Goal: Task Accomplishment & Management: Use online tool/utility

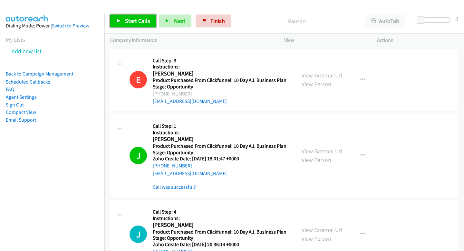
click at [141, 22] on span "Start Calls" at bounding box center [137, 20] width 25 height 7
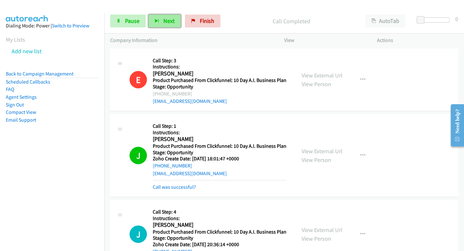
click at [162, 23] on button "Next" at bounding box center [164, 20] width 32 height 13
click at [162, 15] on button "Next" at bounding box center [164, 20] width 32 height 13
click at [164, 24] on span "Next" at bounding box center [168, 20] width 11 height 7
click at [162, 20] on button "Next" at bounding box center [164, 20] width 32 height 13
click at [163, 20] on span "Next" at bounding box center [168, 20] width 11 height 7
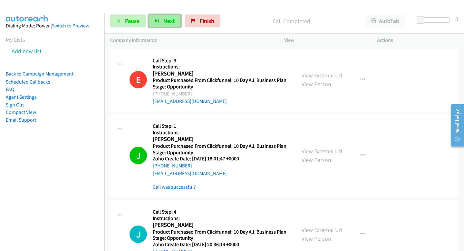
click at [168, 26] on button "Next" at bounding box center [164, 20] width 32 height 13
click at [150, 19] on button "Next" at bounding box center [164, 20] width 32 height 13
click at [176, 25] on button "Next" at bounding box center [164, 20] width 32 height 13
click at [165, 19] on span "Next" at bounding box center [168, 20] width 11 height 7
click at [167, 18] on span "Next" at bounding box center [168, 20] width 11 height 7
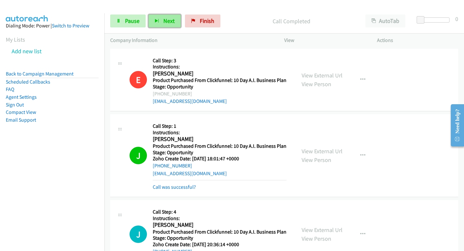
click at [167, 19] on span "Next" at bounding box center [168, 20] width 11 height 7
click at [157, 17] on button "Next" at bounding box center [164, 20] width 32 height 13
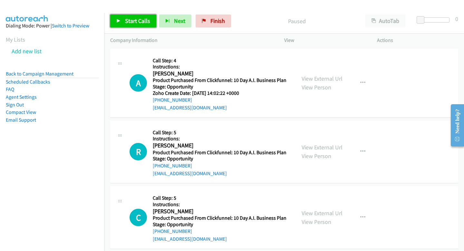
click at [137, 22] on span "Start Calls" at bounding box center [137, 20] width 25 height 7
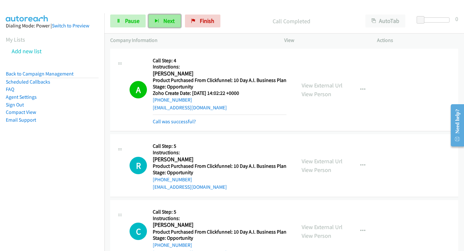
click at [169, 16] on button "Next" at bounding box center [164, 20] width 32 height 13
click at [170, 24] on span "Next" at bounding box center [168, 20] width 11 height 7
click at [155, 28] on div "Start Calls Pause Next Finish Call Completed AutoTab AutoTab 0" at bounding box center [283, 21] width 359 height 25
click at [156, 21] on icon "button" at bounding box center [157, 21] width 5 height 5
click at [166, 27] on button "Next" at bounding box center [164, 20] width 32 height 13
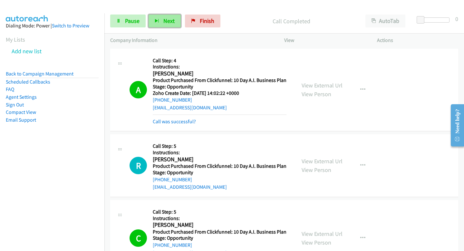
click at [156, 21] on icon "button" at bounding box center [157, 21] width 5 height 5
click at [168, 17] on span "Next" at bounding box center [168, 20] width 11 height 7
click at [137, 23] on span "Pause" at bounding box center [132, 20] width 14 height 7
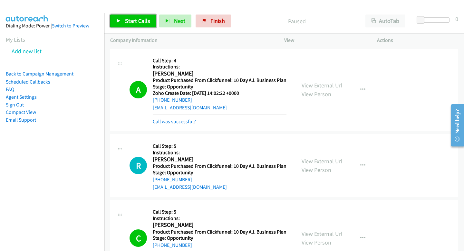
click at [137, 23] on span "Start Calls" at bounding box center [137, 20] width 25 height 7
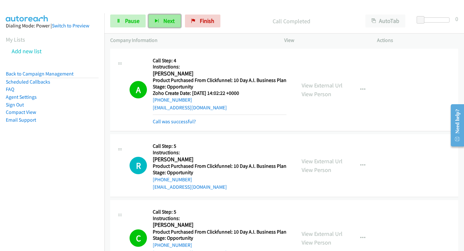
click at [167, 22] on span "Next" at bounding box center [168, 20] width 11 height 7
click at [170, 20] on span "Next" at bounding box center [168, 20] width 11 height 7
click at [166, 28] on div "Start Calls Pause Next Finish Call Completed AutoTab AutoTab 0" at bounding box center [283, 21] width 359 height 25
click at [164, 23] on span "Next" at bounding box center [168, 20] width 11 height 7
click at [165, 21] on span "Next" at bounding box center [168, 20] width 11 height 7
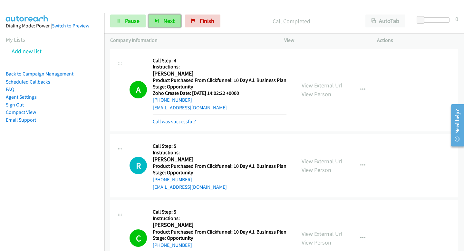
click at [172, 17] on button "Next" at bounding box center [164, 20] width 32 height 13
click at [169, 26] on button "Next" at bounding box center [164, 20] width 32 height 13
click at [175, 17] on button "Next" at bounding box center [164, 20] width 32 height 13
click at [172, 24] on span "Next" at bounding box center [168, 20] width 11 height 7
click at [173, 24] on span "Next" at bounding box center [168, 20] width 11 height 7
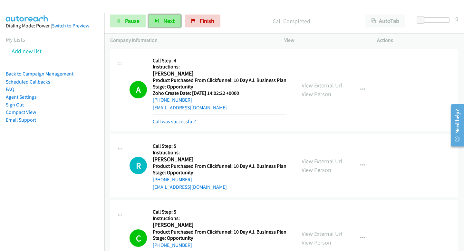
click at [165, 23] on span "Next" at bounding box center [168, 20] width 11 height 7
click at [163, 20] on span "Next" at bounding box center [168, 20] width 11 height 7
click at [174, 23] on button "Next" at bounding box center [164, 20] width 32 height 13
click at [171, 18] on span "Next" at bounding box center [168, 20] width 11 height 7
click at [164, 24] on span "Next" at bounding box center [168, 20] width 11 height 7
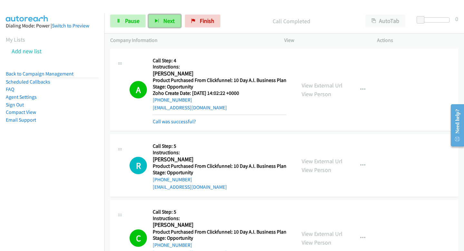
click at [163, 24] on button "Next" at bounding box center [164, 20] width 32 height 13
click at [173, 27] on div "Start Calls Pause Next Finish Call Completed AutoTab AutoTab 0" at bounding box center [283, 21] width 359 height 25
click at [173, 23] on span "Next" at bounding box center [168, 20] width 11 height 7
click at [164, 21] on span "Next" at bounding box center [168, 20] width 11 height 7
click at [163, 19] on span "Next" at bounding box center [168, 20] width 11 height 7
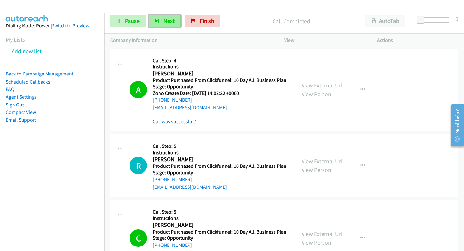
click at [165, 27] on button "Next" at bounding box center [164, 20] width 32 height 13
click at [175, 24] on button "Next" at bounding box center [164, 20] width 32 height 13
click at [171, 26] on button "Next" at bounding box center [164, 20] width 32 height 13
click at [162, 24] on button "Next" at bounding box center [164, 20] width 32 height 13
click at [162, 14] on div "Start Calls Pause Next Finish Call Completed AutoTab AutoTab 0" at bounding box center [283, 21] width 359 height 25
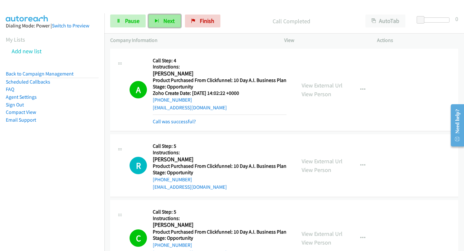
click at [164, 20] on span "Next" at bounding box center [168, 20] width 11 height 7
click at [173, 25] on button "Next" at bounding box center [164, 20] width 32 height 13
click at [157, 19] on button "Next" at bounding box center [164, 20] width 32 height 13
click at [173, 24] on button "Next" at bounding box center [164, 20] width 32 height 13
click at [178, 17] on button "Next" at bounding box center [164, 20] width 32 height 13
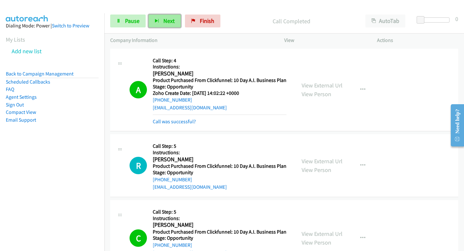
click at [157, 17] on button "Next" at bounding box center [164, 20] width 32 height 13
click at [163, 23] on span "Next" at bounding box center [168, 20] width 11 height 7
click at [176, 21] on button "Next" at bounding box center [164, 20] width 32 height 13
click at [165, 15] on button "Next" at bounding box center [164, 20] width 32 height 13
click at [172, 32] on div "Start Calls Pause Next Finish Call Completed AutoTab AutoTab 0" at bounding box center [283, 21] width 359 height 25
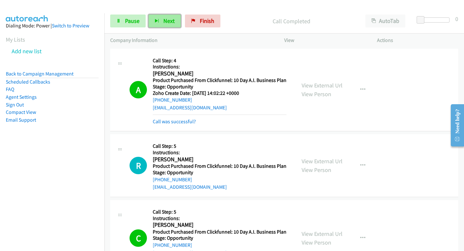
click at [172, 23] on span "Next" at bounding box center [168, 20] width 11 height 7
click at [168, 27] on button "Next" at bounding box center [164, 20] width 32 height 13
click at [160, 20] on button "Next" at bounding box center [164, 20] width 32 height 13
click at [159, 24] on button "Next" at bounding box center [164, 20] width 32 height 13
click at [159, 23] on button "Next" at bounding box center [164, 20] width 32 height 13
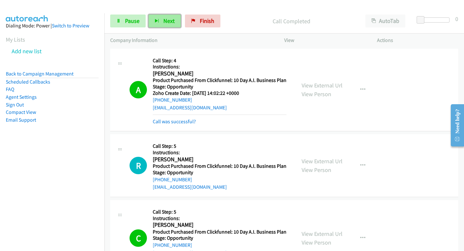
click at [162, 24] on button "Next" at bounding box center [164, 20] width 32 height 13
click at [161, 24] on button "Next" at bounding box center [164, 20] width 32 height 13
click at [159, 21] on button "Next" at bounding box center [164, 20] width 32 height 13
click at [158, 18] on button "Next" at bounding box center [164, 20] width 32 height 13
click at [166, 23] on span "Next" at bounding box center [168, 20] width 11 height 7
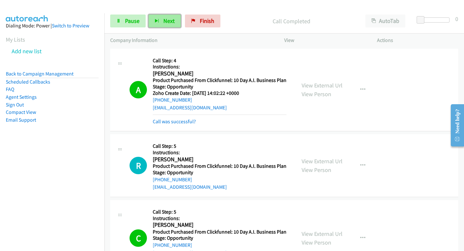
click at [163, 15] on button "Next" at bounding box center [164, 20] width 32 height 13
click at [167, 13] on div "Start Calls Pause Next Finish Call Completed AutoTab AutoTab 0" at bounding box center [283, 21] width 359 height 25
click at [167, 19] on span "Next" at bounding box center [168, 20] width 11 height 7
click at [161, 22] on button "Next" at bounding box center [164, 20] width 32 height 13
click at [168, 16] on button "Next" at bounding box center [164, 20] width 32 height 13
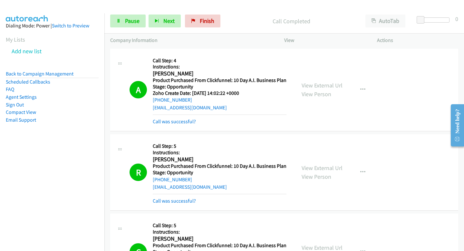
click at [162, 28] on div "Start Calls Pause Next Finish Call Completed AutoTab AutoTab 0" at bounding box center [283, 21] width 359 height 25
click at [160, 20] on button "Next" at bounding box center [164, 20] width 32 height 13
click at [176, 19] on button "Next" at bounding box center [164, 20] width 32 height 13
click at [177, 22] on button "Next" at bounding box center [164, 20] width 32 height 13
click at [170, 18] on span "Next" at bounding box center [168, 20] width 11 height 7
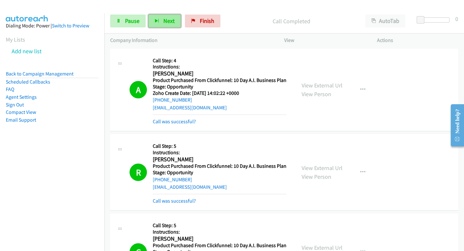
click at [166, 22] on span "Next" at bounding box center [168, 20] width 11 height 7
click at [163, 23] on span "Next" at bounding box center [168, 20] width 11 height 7
click at [161, 22] on button "Next" at bounding box center [164, 20] width 32 height 13
click at [169, 23] on span "Next" at bounding box center [168, 20] width 11 height 7
click at [171, 22] on span "Next" at bounding box center [168, 20] width 11 height 7
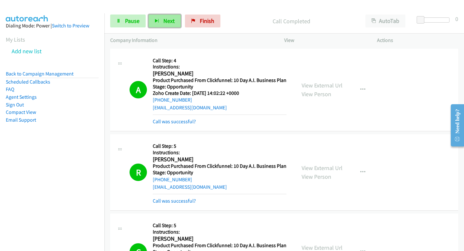
click at [171, 17] on button "Next" at bounding box center [164, 20] width 32 height 13
click at [171, 22] on span "Next" at bounding box center [168, 20] width 11 height 7
click at [173, 30] on div "Start Calls Pause Next Finish Call Completed AutoTab AutoTab 0" at bounding box center [283, 21] width 359 height 25
click at [171, 20] on span "Next" at bounding box center [168, 20] width 11 height 7
click at [162, 19] on button "Next" at bounding box center [164, 20] width 32 height 13
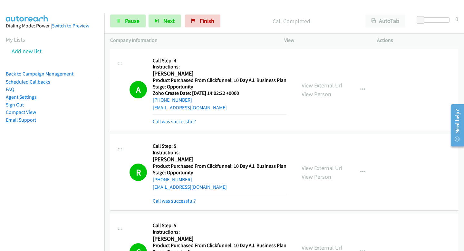
click at [160, 13] on div "Start Calls Pause Next Finish Call Completed AutoTab AutoTab 0" at bounding box center [283, 21] width 359 height 25
click at [162, 20] on button "Next" at bounding box center [164, 20] width 32 height 13
click at [162, 22] on button "Next" at bounding box center [164, 20] width 32 height 13
click at [171, 19] on span "Next" at bounding box center [168, 20] width 11 height 7
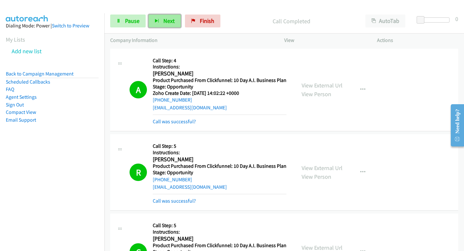
click at [171, 19] on span "Next" at bounding box center [168, 20] width 11 height 7
click at [163, 23] on span "Next" at bounding box center [168, 20] width 11 height 7
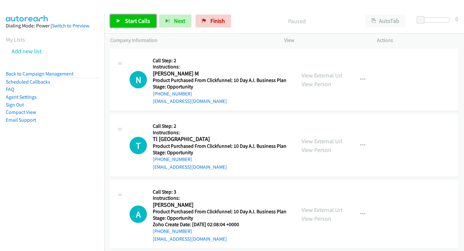
click at [137, 17] on span "Start Calls" at bounding box center [137, 20] width 25 height 7
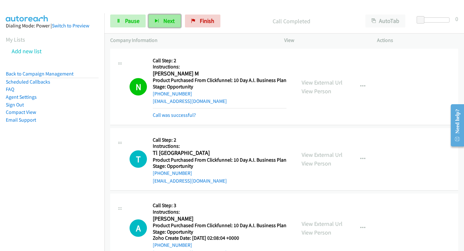
click at [159, 19] on button "Next" at bounding box center [164, 20] width 32 height 13
click at [168, 25] on button "Next" at bounding box center [164, 20] width 32 height 13
click at [159, 29] on div "Start Calls Pause Next Finish Call Completed AutoTab AutoTab 0" at bounding box center [283, 21] width 359 height 25
click at [150, 18] on button "Next" at bounding box center [164, 20] width 32 height 13
click at [165, 25] on button "Next" at bounding box center [164, 20] width 32 height 13
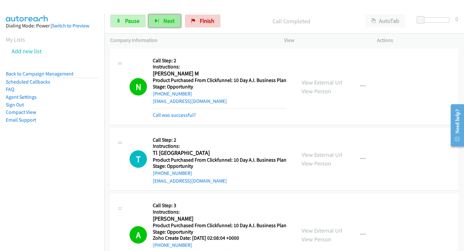
click at [162, 23] on button "Next" at bounding box center [164, 20] width 32 height 13
click at [171, 22] on span "Next" at bounding box center [168, 20] width 11 height 7
click at [168, 26] on button "Next" at bounding box center [164, 20] width 32 height 13
click at [160, 20] on button "Next" at bounding box center [164, 20] width 32 height 13
click at [157, 20] on icon "button" at bounding box center [157, 21] width 5 height 5
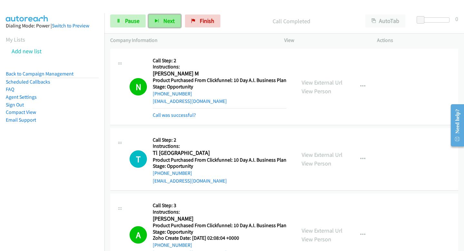
click at [176, 23] on button "Next" at bounding box center [164, 20] width 32 height 13
click at [150, 21] on button "Next" at bounding box center [164, 20] width 32 height 13
click at [161, 20] on button "Next" at bounding box center [164, 20] width 32 height 13
click at [177, 21] on button "Next" at bounding box center [164, 20] width 32 height 13
click at [169, 23] on span "Next" at bounding box center [168, 20] width 11 height 7
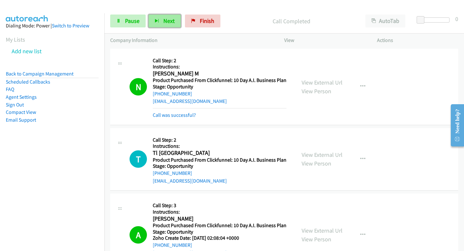
click at [174, 20] on button "Next" at bounding box center [164, 20] width 32 height 13
click at [148, 26] on button "Next" at bounding box center [164, 20] width 32 height 13
click at [162, 20] on button "Next" at bounding box center [164, 20] width 32 height 13
click at [169, 20] on span "Next" at bounding box center [168, 20] width 11 height 7
click at [172, 25] on button "Next" at bounding box center [164, 20] width 32 height 13
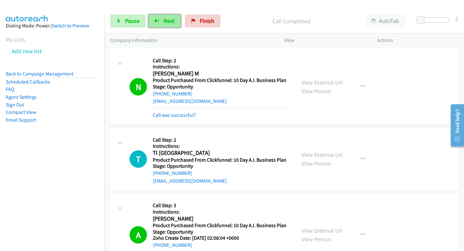
click at [168, 23] on span "Next" at bounding box center [168, 20] width 11 height 7
click at [169, 22] on span "Next" at bounding box center [168, 20] width 11 height 7
click at [159, 26] on button "Next" at bounding box center [164, 20] width 32 height 13
click at [156, 20] on icon "button" at bounding box center [157, 21] width 5 height 5
click at [173, 22] on span "Next" at bounding box center [168, 20] width 11 height 7
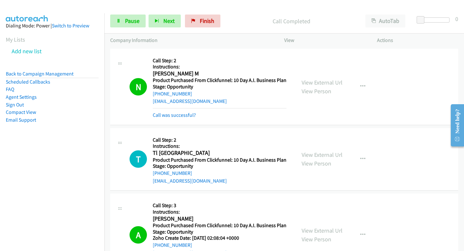
click at [166, 27] on div "Start Calls Pause Next Finish Call Completed AutoTab AutoTab 0" at bounding box center [283, 21] width 359 height 25
click at [162, 21] on button "Next" at bounding box center [164, 20] width 32 height 13
click at [169, 22] on span "Next" at bounding box center [168, 20] width 11 height 7
click at [156, 24] on button "Next" at bounding box center [164, 20] width 32 height 13
click at [161, 24] on button "Next" at bounding box center [164, 20] width 32 height 13
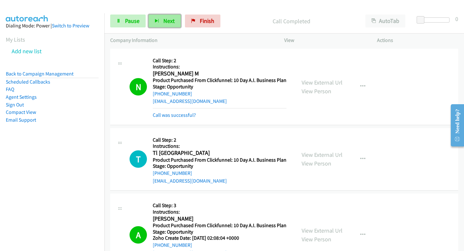
click at [163, 22] on span "Next" at bounding box center [168, 20] width 11 height 7
click at [163, 24] on span "Next" at bounding box center [168, 20] width 11 height 7
click at [156, 16] on button "Next" at bounding box center [164, 20] width 32 height 13
click at [168, 24] on span "Next" at bounding box center [168, 20] width 11 height 7
click at [165, 21] on span "Next" at bounding box center [168, 20] width 11 height 7
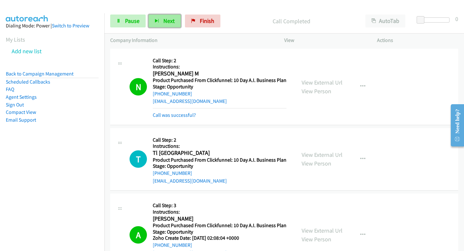
click at [167, 17] on button "Next" at bounding box center [164, 20] width 32 height 13
click at [163, 24] on button "Next" at bounding box center [164, 20] width 32 height 13
click at [156, 19] on icon "button" at bounding box center [157, 21] width 5 height 5
click at [161, 25] on button "Next" at bounding box center [164, 20] width 32 height 13
click at [180, 29] on div "Start Calls Pause Next Finish Call Completed AutoTab AutoTab 0" at bounding box center [283, 21] width 359 height 25
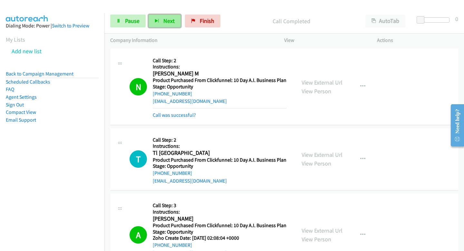
click at [174, 23] on button "Next" at bounding box center [164, 20] width 32 height 13
click at [171, 28] on div "Start Calls Pause Next Finish Call Completed AutoTab AutoTab 0" at bounding box center [283, 21] width 359 height 25
click at [168, 17] on span "Next" at bounding box center [168, 20] width 11 height 7
click at [164, 22] on span "Next" at bounding box center [168, 20] width 11 height 7
click at [175, 22] on button "Next" at bounding box center [164, 20] width 32 height 13
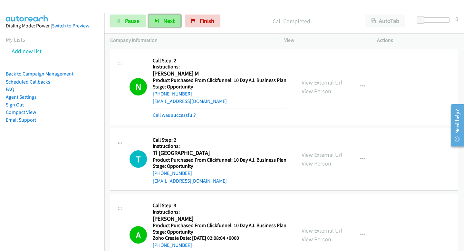
click at [161, 21] on button "Next" at bounding box center [164, 20] width 32 height 13
click at [174, 21] on button "Next" at bounding box center [164, 20] width 32 height 13
click at [162, 20] on button "Next" at bounding box center [164, 20] width 32 height 13
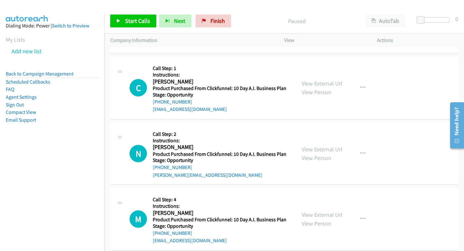
scroll to position [5365, 0]
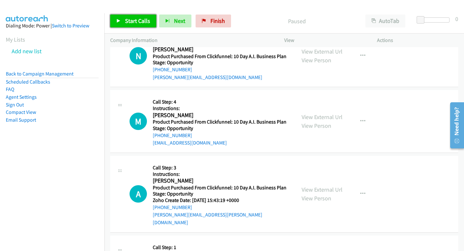
click at [136, 22] on span "Start Calls" at bounding box center [137, 20] width 25 height 7
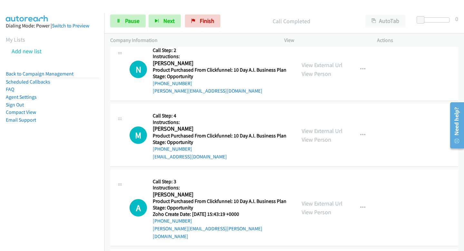
scroll to position [5379, 0]
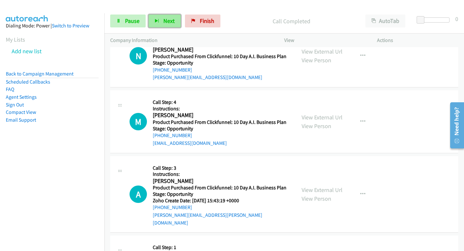
click at [174, 18] on button "Next" at bounding box center [164, 20] width 32 height 13
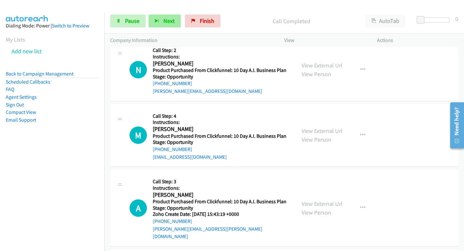
scroll to position [5393, 0]
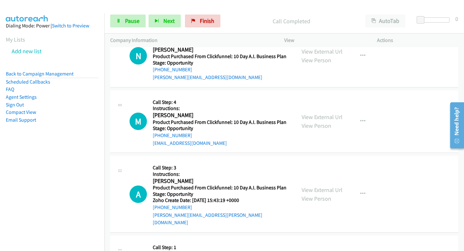
click at [166, 37] on p "Company Information" at bounding box center [191, 40] width 162 height 8
click at [165, 28] on div "Start Calls Pause Next Finish Call Completed AutoTab AutoTab 0" at bounding box center [283, 21] width 359 height 25
click at [160, 19] on button "Next" at bounding box center [164, 20] width 32 height 13
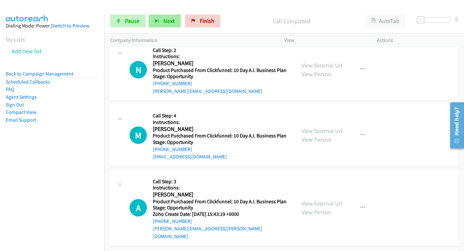
scroll to position [5407, 0]
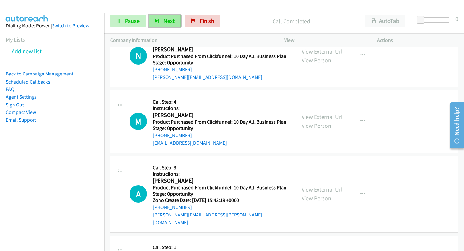
click at [175, 23] on button "Next" at bounding box center [164, 20] width 32 height 13
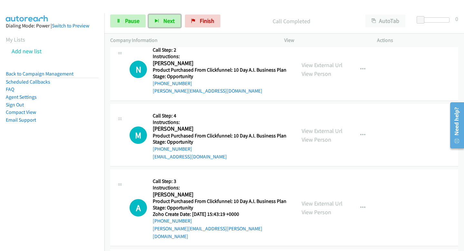
scroll to position [5420, 0]
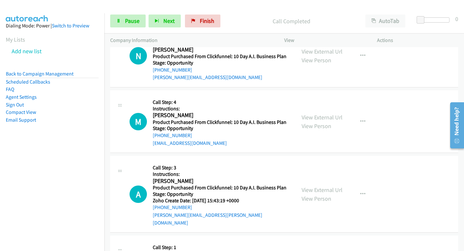
click at [156, 14] on div "Start Calls Pause Next Finish Call Completed AutoTab AutoTab 0" at bounding box center [283, 21] width 359 height 25
click at [157, 19] on icon "button" at bounding box center [157, 21] width 5 height 5
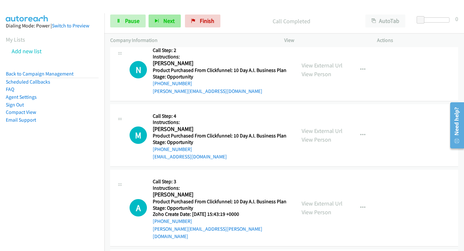
scroll to position [5434, 0]
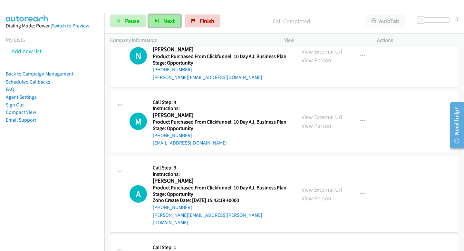
click at [161, 18] on button "Next" at bounding box center [164, 20] width 32 height 13
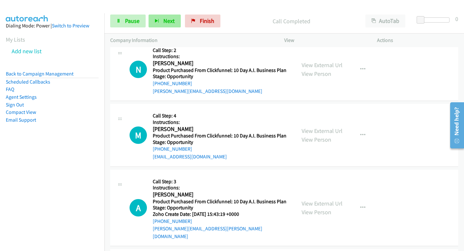
scroll to position [5447, 0]
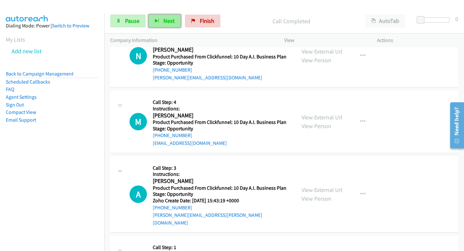
click at [167, 23] on span "Next" at bounding box center [168, 20] width 11 height 7
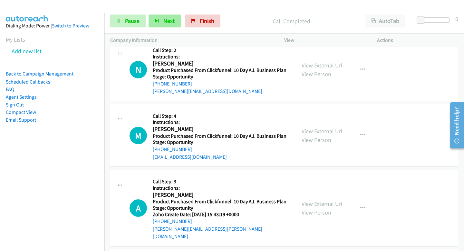
scroll to position [5461, 0]
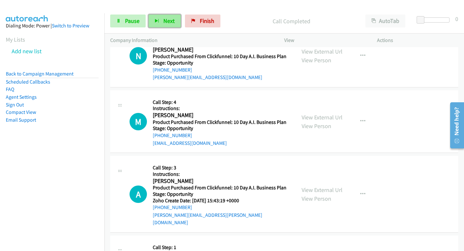
click at [168, 26] on button "Next" at bounding box center [164, 20] width 32 height 13
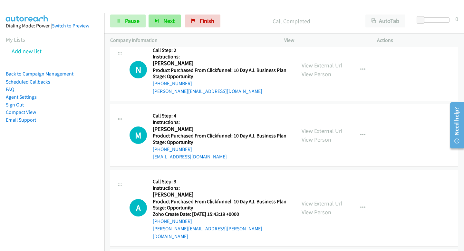
scroll to position [5475, 0]
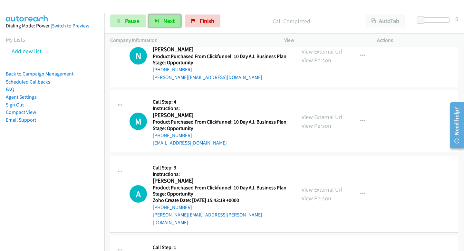
click at [159, 19] on button "Next" at bounding box center [164, 20] width 32 height 13
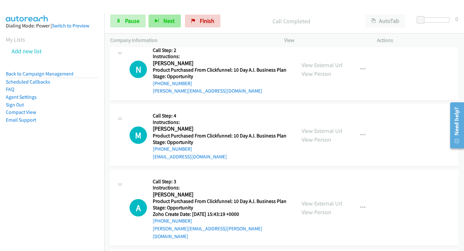
scroll to position [5489, 0]
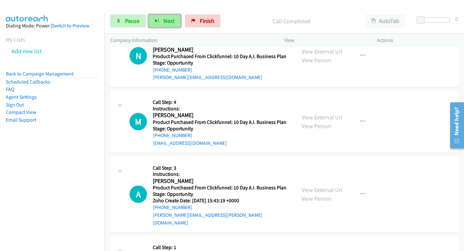
click at [166, 17] on button "Next" at bounding box center [164, 20] width 32 height 13
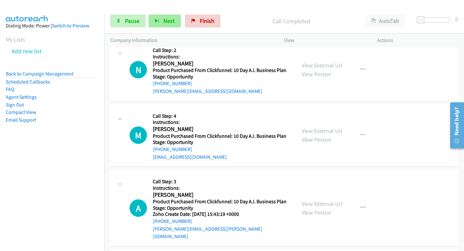
scroll to position [5503, 0]
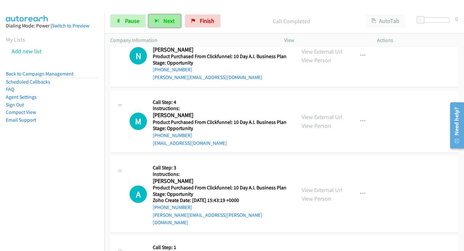
click at [173, 17] on span "Next" at bounding box center [168, 20] width 11 height 7
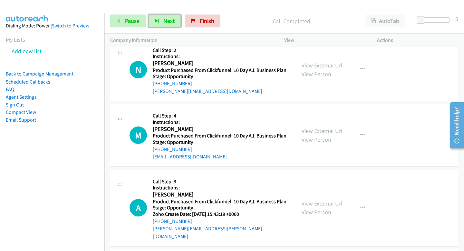
scroll to position [5516, 0]
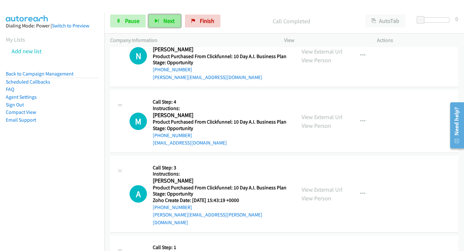
click at [167, 23] on span "Next" at bounding box center [168, 20] width 11 height 7
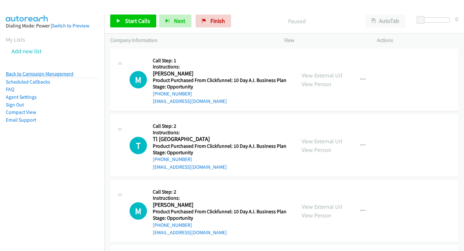
click at [32, 71] on link "Back to Campaign Management" at bounding box center [40, 74] width 68 height 6
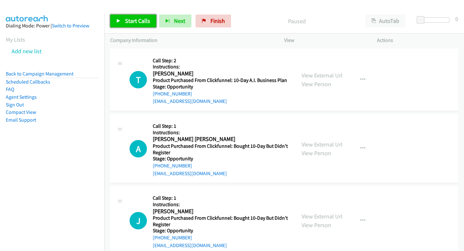
click at [139, 16] on link "Start Calls" at bounding box center [133, 20] width 46 height 13
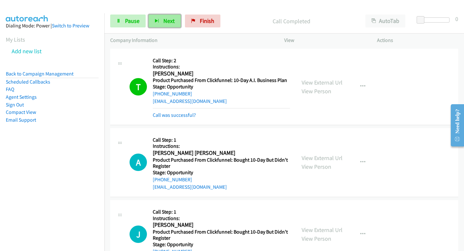
click at [174, 22] on button "Next" at bounding box center [164, 20] width 32 height 13
click at [168, 24] on span "Next" at bounding box center [168, 20] width 11 height 7
click at [161, 26] on button "Next" at bounding box center [164, 20] width 32 height 13
click at [168, 19] on span "Next" at bounding box center [168, 20] width 11 height 7
click at [163, 29] on div "Start Calls Pause Next Finish Call Completed AutoTab AutoTab 0" at bounding box center [283, 21] width 359 height 25
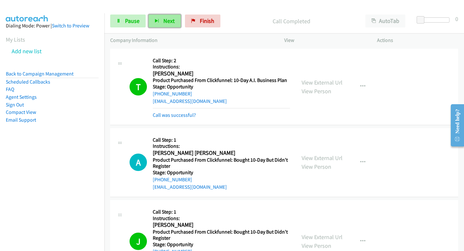
click at [169, 22] on span "Next" at bounding box center [168, 20] width 11 height 7
click at [171, 16] on button "Next" at bounding box center [164, 20] width 32 height 13
click at [174, 21] on button "Next" at bounding box center [164, 20] width 32 height 13
click at [179, 21] on button "Next" at bounding box center [164, 20] width 32 height 13
click at [150, 26] on button "Next" at bounding box center [164, 20] width 32 height 13
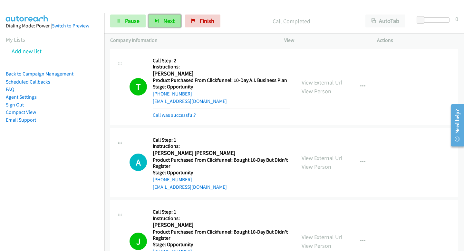
click at [173, 18] on span "Next" at bounding box center [168, 20] width 11 height 7
click at [164, 16] on button "Next" at bounding box center [164, 20] width 32 height 13
click at [164, 23] on span "Next" at bounding box center [168, 20] width 11 height 7
click at [167, 12] on div "Start Calls Pause Next Finish Call Completed AutoTab AutoTab 0" at bounding box center [283, 21] width 359 height 25
click at [166, 21] on span "Next" at bounding box center [168, 20] width 11 height 7
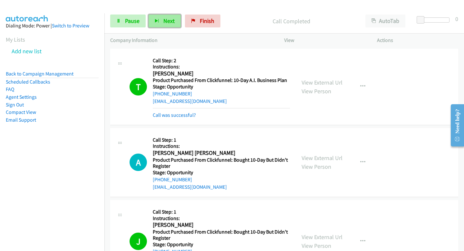
click at [174, 20] on button "Next" at bounding box center [164, 20] width 32 height 13
click at [174, 23] on button "Next" at bounding box center [164, 20] width 32 height 13
click at [156, 23] on icon "button" at bounding box center [157, 21] width 5 height 5
click at [166, 11] on div "Start Calls Pause Next Finish Call Completed AutoTab AutoTab 0" at bounding box center [283, 21] width 359 height 25
click at [166, 18] on span "Next" at bounding box center [168, 20] width 11 height 7
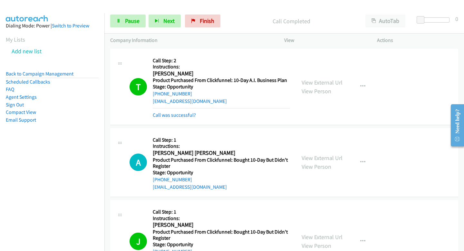
click at [168, 30] on div "Start Calls Pause Next Finish Call Completed AutoTab AutoTab 0" at bounding box center [283, 21] width 359 height 25
click at [154, 17] on button "Next" at bounding box center [164, 20] width 32 height 13
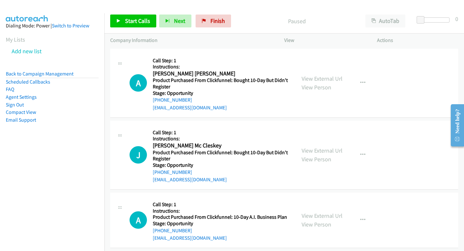
click at [127, 28] on div "Start Calls Pause Next Finish Paused AutoTab AutoTab 0" at bounding box center [283, 21] width 359 height 25
click at [127, 21] on span "Start Calls" at bounding box center [137, 20] width 25 height 7
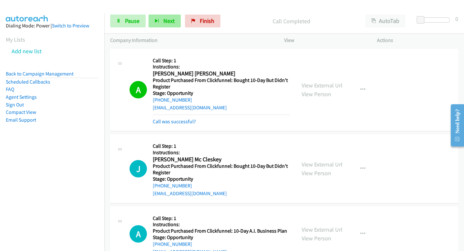
click at [171, 27] on div "Start Calls Pause Next Finish Call Completed AutoTab AutoTab 0" at bounding box center [283, 21] width 359 height 25
click at [171, 26] on button "Next" at bounding box center [164, 20] width 32 height 13
click at [168, 20] on span "Next" at bounding box center [168, 20] width 11 height 7
click at [166, 18] on span "Next" at bounding box center [168, 20] width 11 height 7
click at [158, 24] on button "Next" at bounding box center [164, 20] width 32 height 13
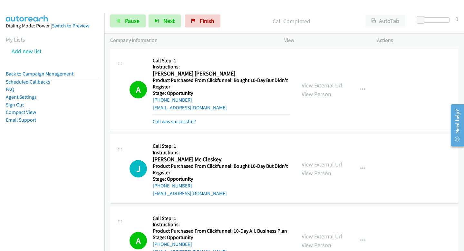
click at [148, 29] on div "Start Calls Pause Next Finish Call Completed AutoTab AutoTab 0" at bounding box center [283, 21] width 359 height 25
click at [155, 25] on button "Next" at bounding box center [164, 20] width 32 height 13
click at [165, 25] on button "Next" at bounding box center [164, 20] width 32 height 13
click at [170, 21] on span "Next" at bounding box center [168, 20] width 11 height 7
click at [167, 26] on button "Next" at bounding box center [164, 20] width 32 height 13
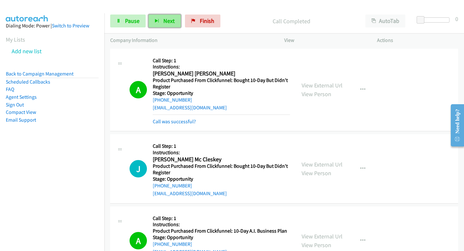
click at [162, 25] on button "Next" at bounding box center [164, 20] width 32 height 13
click at [155, 20] on icon "button" at bounding box center [157, 21] width 5 height 5
click at [171, 26] on button "Next" at bounding box center [164, 20] width 32 height 13
click at [172, 24] on span "Next" at bounding box center [168, 20] width 11 height 7
click at [153, 18] on button "Next" at bounding box center [164, 20] width 32 height 13
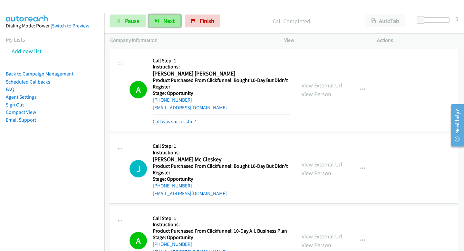
click at [171, 15] on button "Next" at bounding box center [164, 20] width 32 height 13
click at [174, 21] on button "Next" at bounding box center [164, 20] width 32 height 13
click at [171, 20] on span "Next" at bounding box center [168, 20] width 11 height 7
click at [164, 23] on span "Next" at bounding box center [168, 20] width 11 height 7
click at [160, 20] on button "Next" at bounding box center [164, 20] width 32 height 13
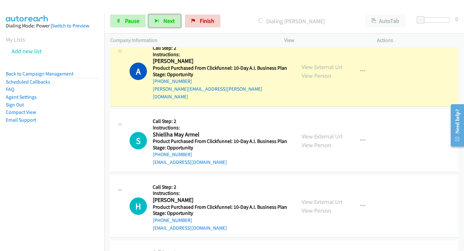
scroll to position [2661, 0]
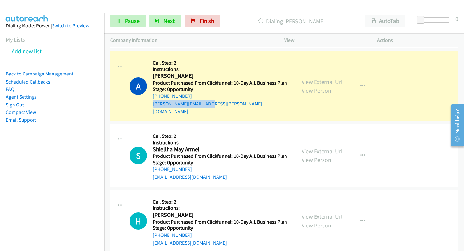
drag, startPoint x: 150, startPoint y: 95, endPoint x: 183, endPoint y: 102, distance: 33.2
click at [183, 102] on div "A Callback Scheduled Call Step: 2 Instructions: [PERSON_NAME] America/Los_Angel…" at bounding box center [284, 86] width 348 height 70
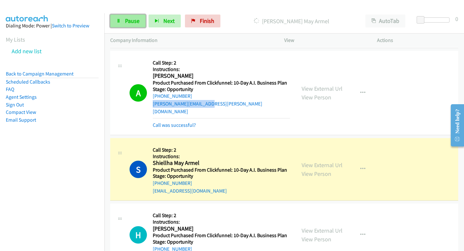
click at [129, 23] on span "Pause" at bounding box center [132, 20] width 14 height 7
